Goal: Find contact information: Find contact information

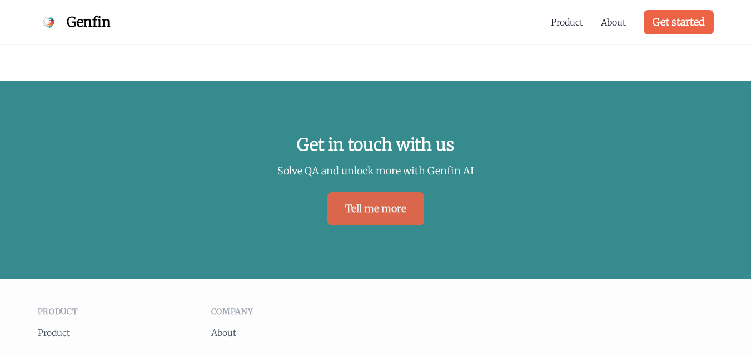
scroll to position [2410, 0]
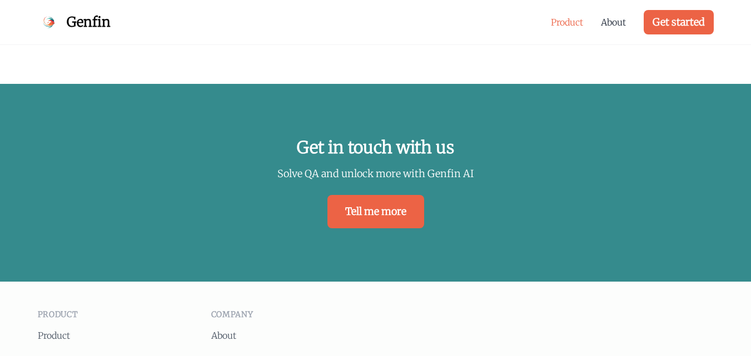
click at [577, 20] on link "Product" at bounding box center [567, 22] width 32 height 13
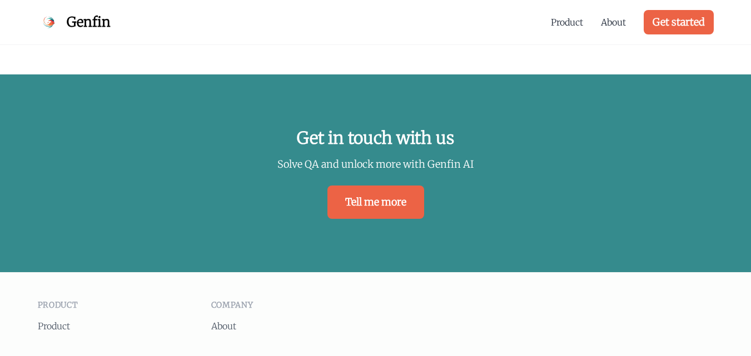
scroll to position [2525, 0]
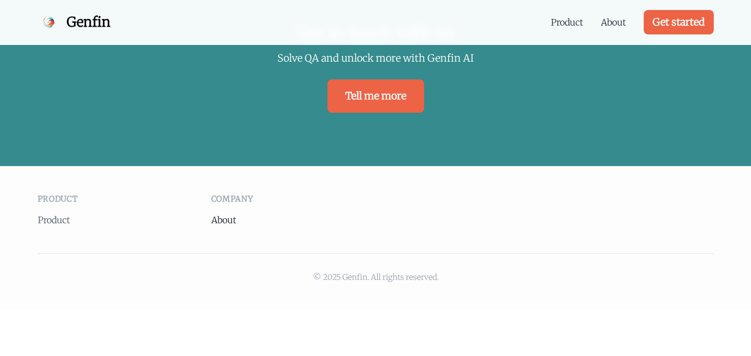
click at [218, 215] on link "About" at bounding box center [223, 220] width 25 height 11
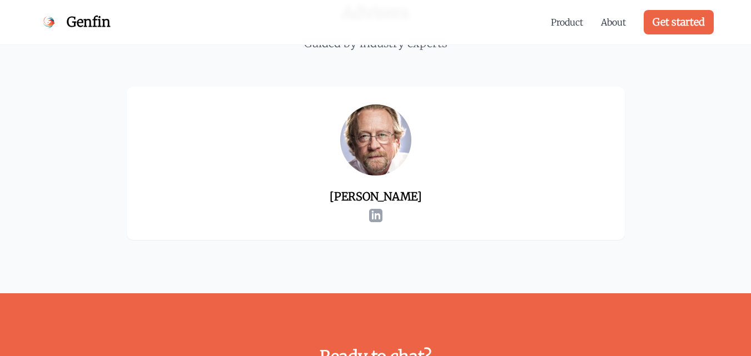
scroll to position [1687, 0]
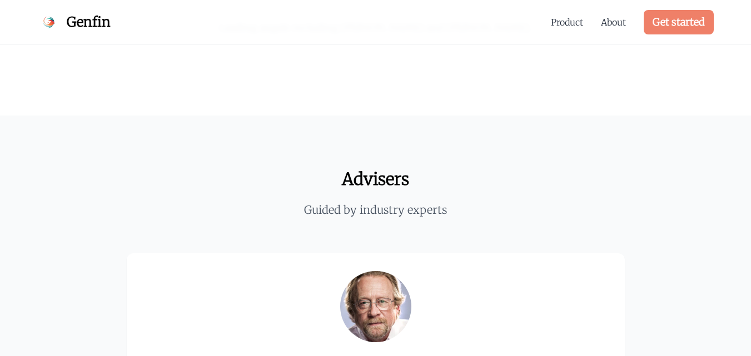
click at [683, 22] on link "Get started" at bounding box center [679, 22] width 70 height 24
click at [85, 24] on span "Genfin" at bounding box center [89, 22] width 44 height 18
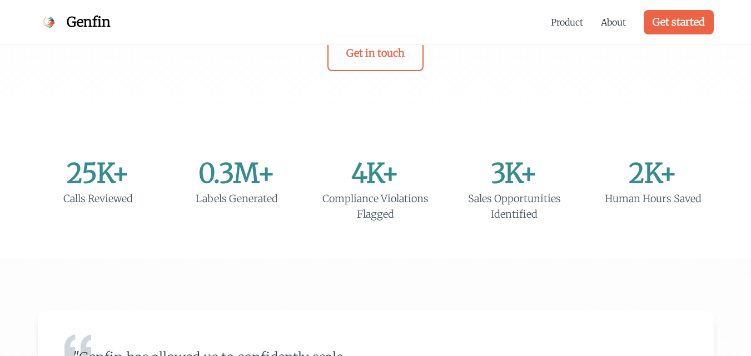
scroll to position [111, 0]
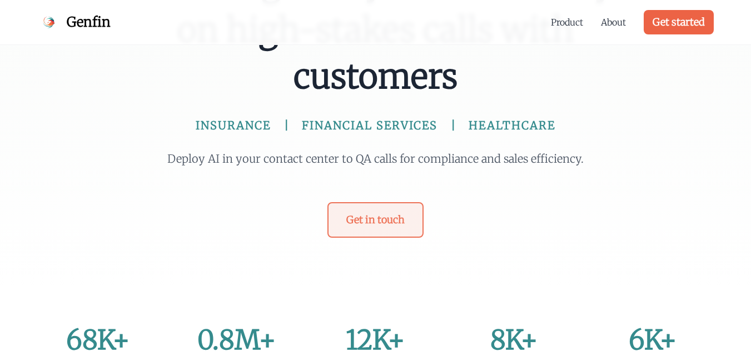
click at [361, 207] on link "Get in touch" at bounding box center [375, 220] width 96 height 36
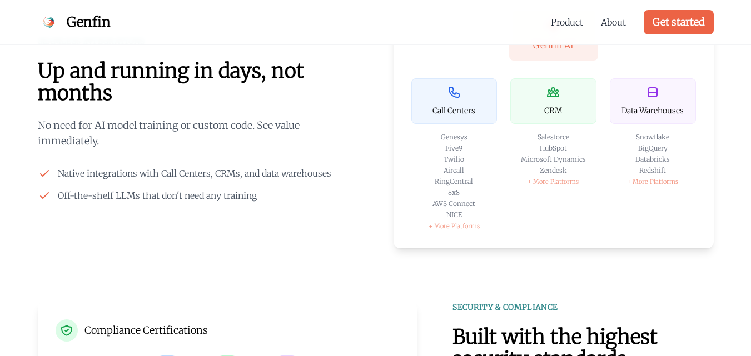
scroll to position [1689, 0]
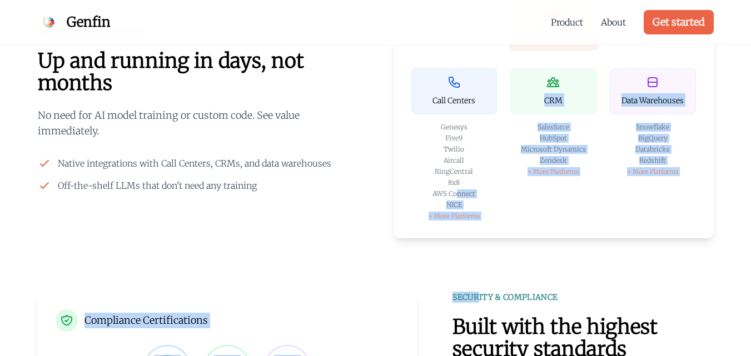
drag, startPoint x: 480, startPoint y: 266, endPoint x: 458, endPoint y: 207, distance: 62.8
click at [412, 210] on div "NICE" at bounding box center [454, 205] width 86 height 9
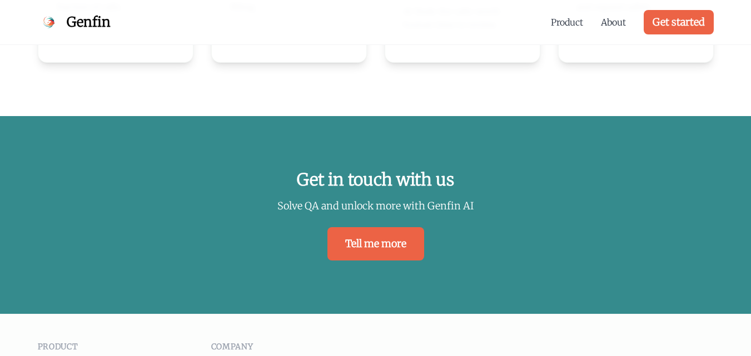
scroll to position [2379, 0]
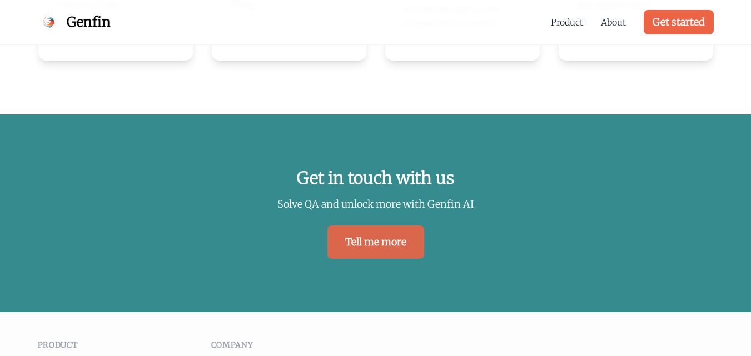
click at [385, 233] on link "Tell me more" at bounding box center [375, 242] width 97 height 33
